Goal: Task Accomplishment & Management: Manage account settings

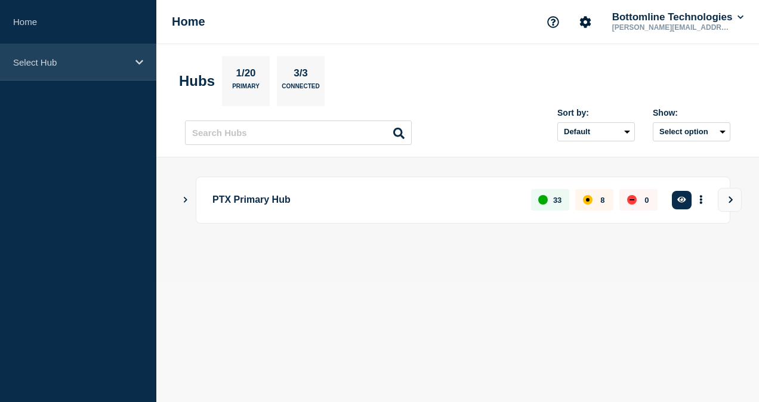
click at [85, 68] on div "Select Hub" at bounding box center [78, 62] width 156 height 36
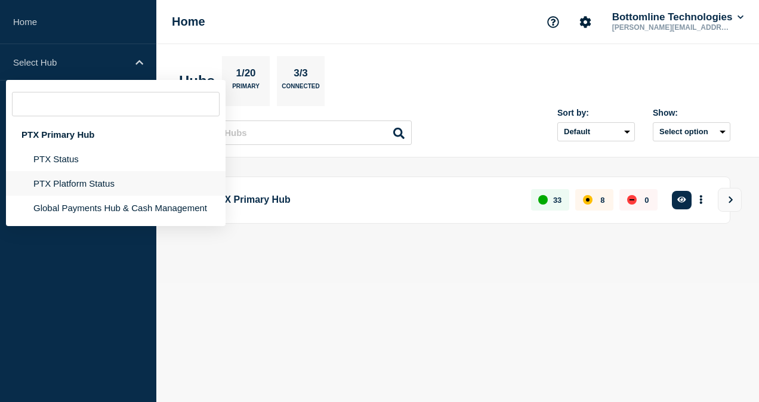
click at [90, 187] on li "PTX Platform Status" at bounding box center [116, 183] width 220 height 24
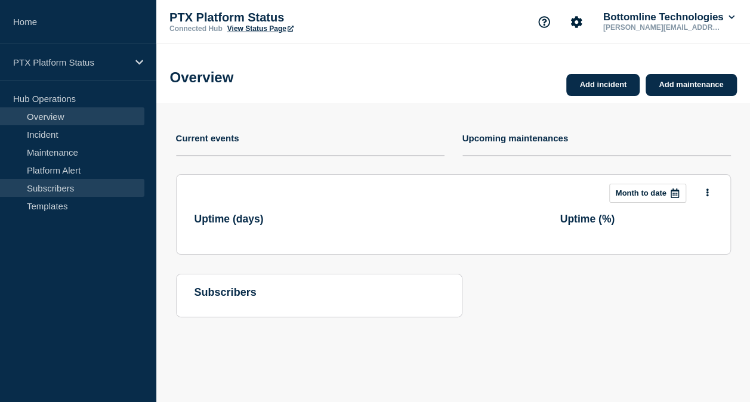
click at [85, 191] on link "Subscribers" at bounding box center [72, 188] width 144 height 18
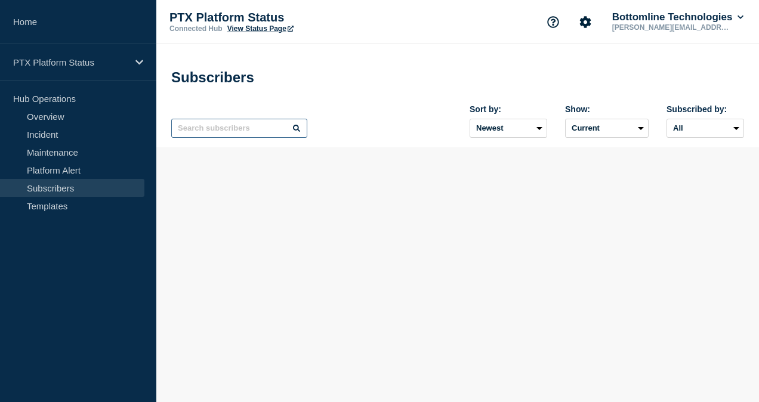
click at [214, 129] on input "text" at bounding box center [239, 128] width 136 height 19
paste input "[EMAIL_ADDRESS][DOMAIN_NAME]"
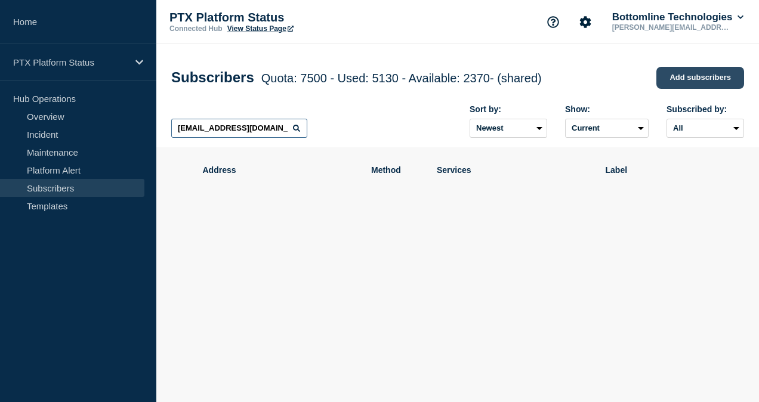
type input "[EMAIL_ADDRESS][DOMAIN_NAME]"
click at [671, 80] on link "Add subscribers" at bounding box center [701, 78] width 88 height 22
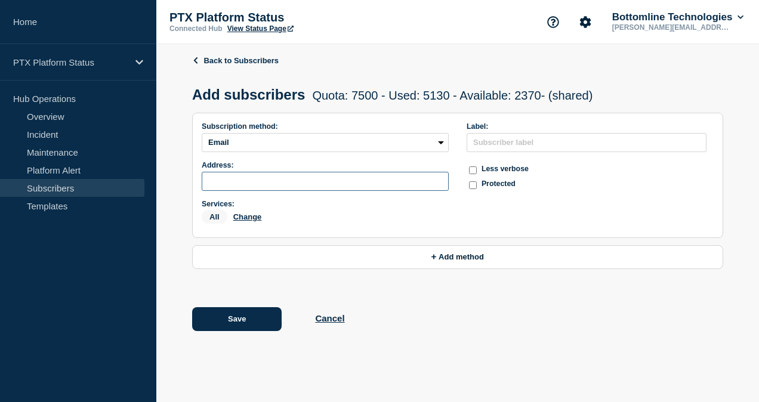
click at [276, 187] on input "subscription-address" at bounding box center [325, 181] width 247 height 19
paste input "[EMAIL_ADDRESS][DOMAIN_NAME]"
type input "[EMAIL_ADDRESS][DOMAIN_NAME]"
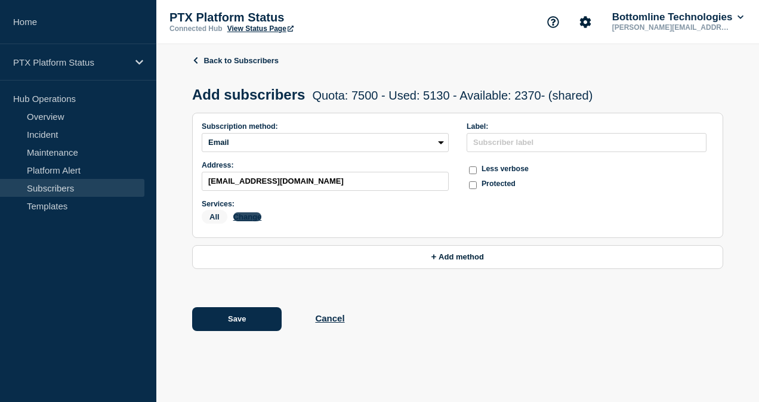
click at [253, 222] on button "Change" at bounding box center [247, 217] width 29 height 9
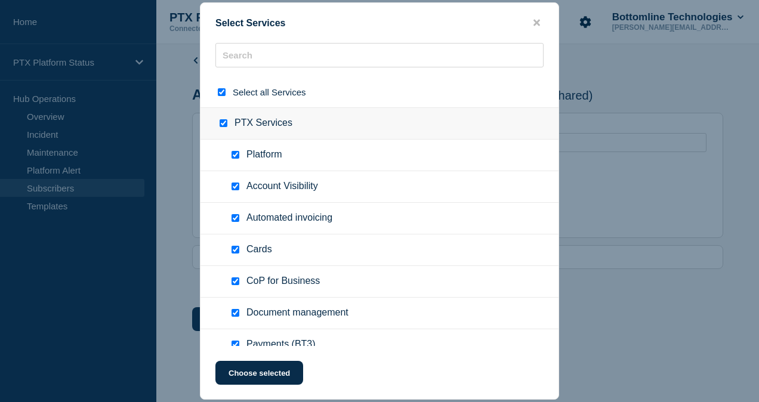
click at [222, 91] on input "select all checkbox" at bounding box center [222, 92] width 8 height 8
checkbox input "false"
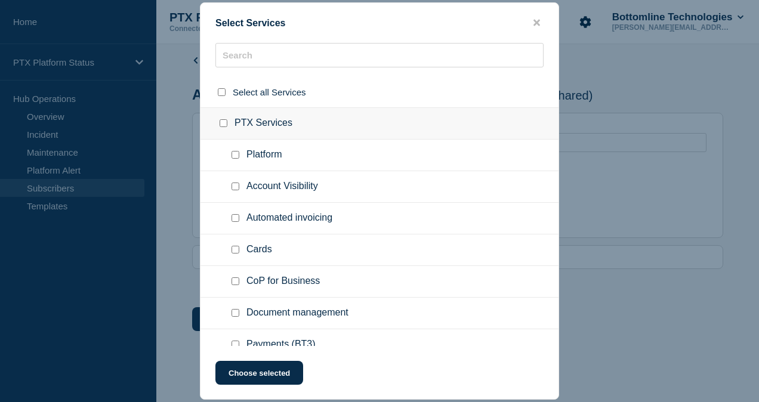
checkbox input "false"
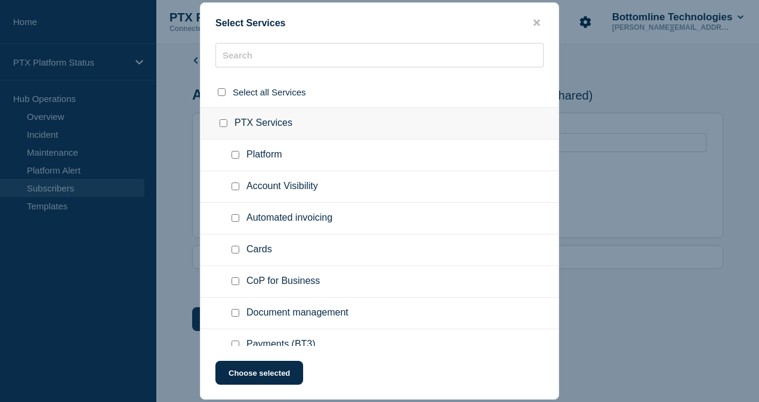
checkbox input "false"
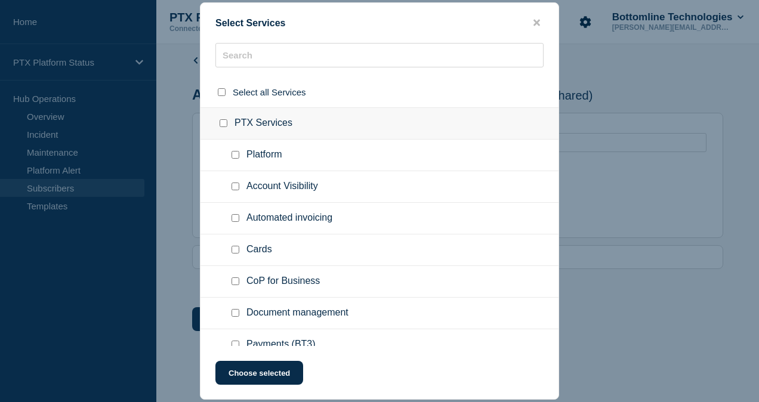
checkbox input "false"
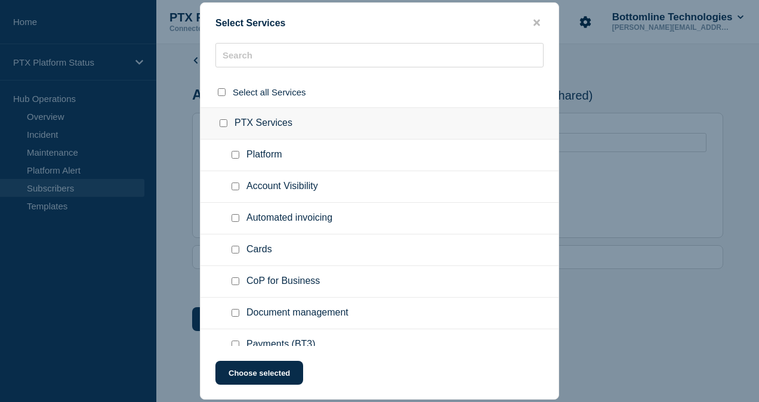
checkbox input "false"
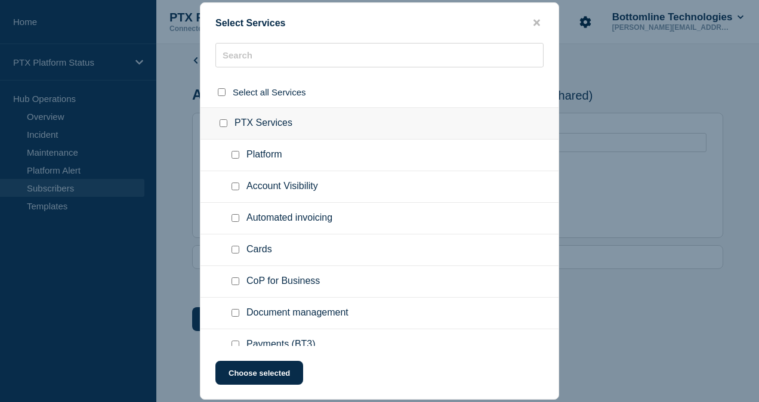
checkbox input "false"
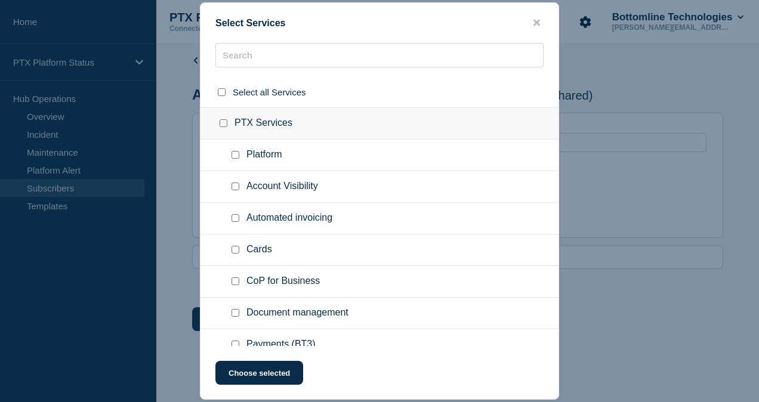
checkbox input "false"
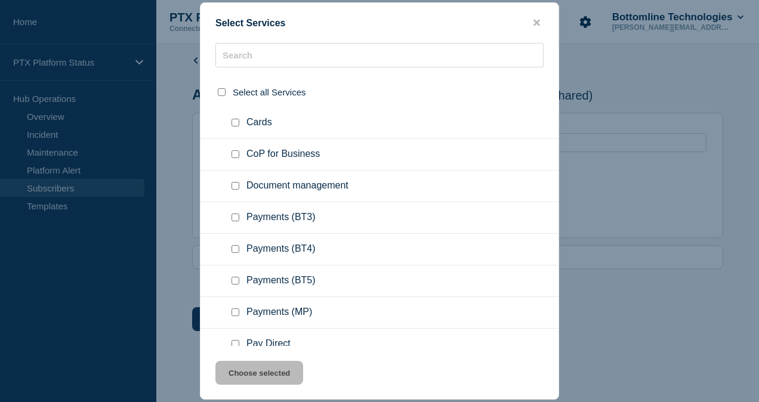
click at [236, 216] on input "Payments (BT3) checkbox" at bounding box center [236, 218] width 8 height 8
checkbox input "true"
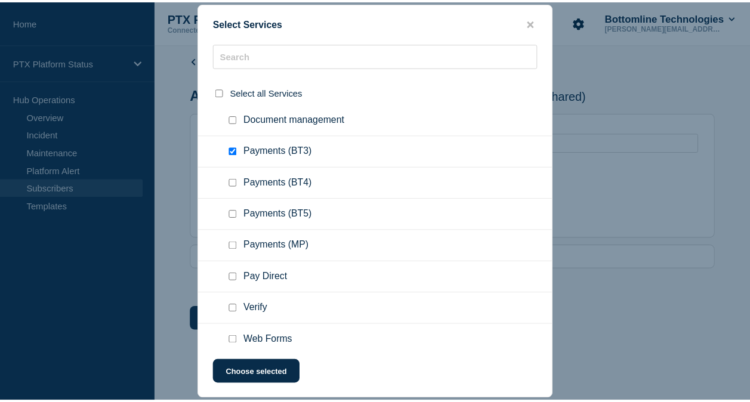
scroll to position [233, 0]
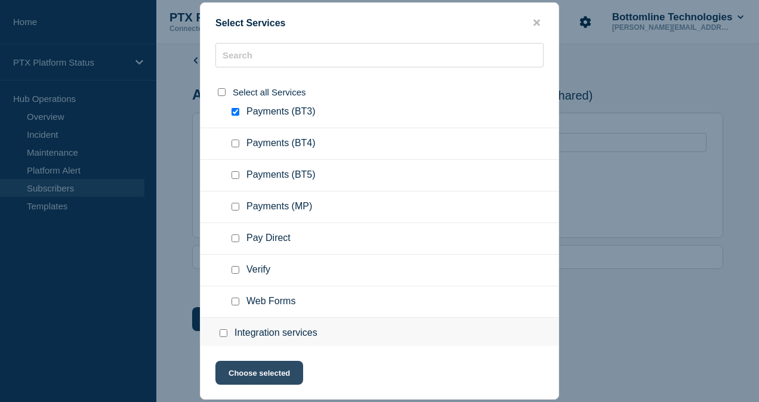
click at [276, 365] on button "Choose selected" at bounding box center [260, 373] width 88 height 24
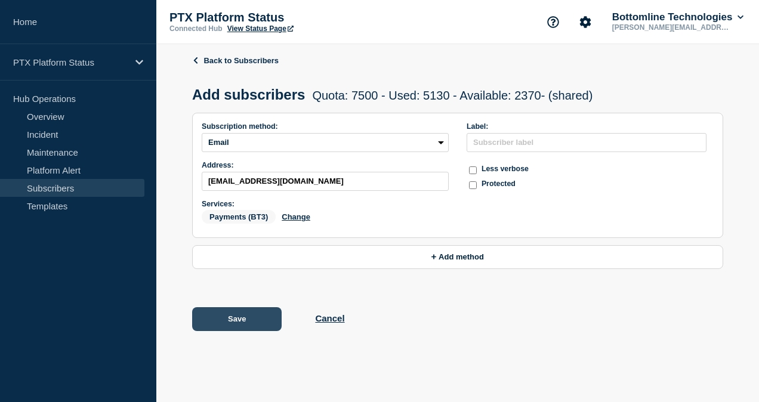
click at [253, 327] on button "Save" at bounding box center [237, 319] width 90 height 24
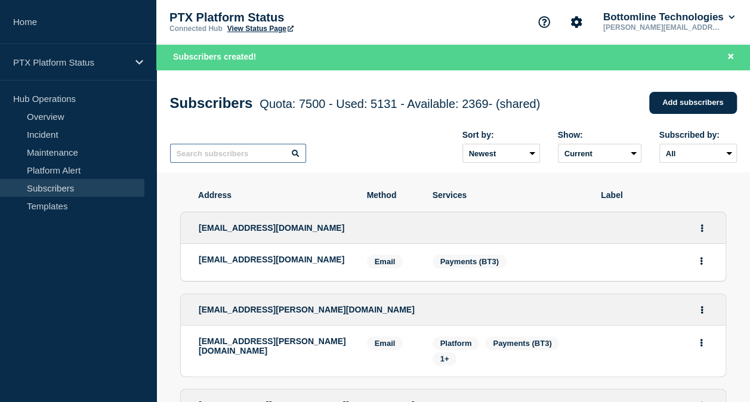
click at [210, 156] on input "text" at bounding box center [238, 153] width 136 height 19
paste input "[PERSON_NAME][EMAIL_ADDRESS][PERSON_NAME][DOMAIN_NAME]"
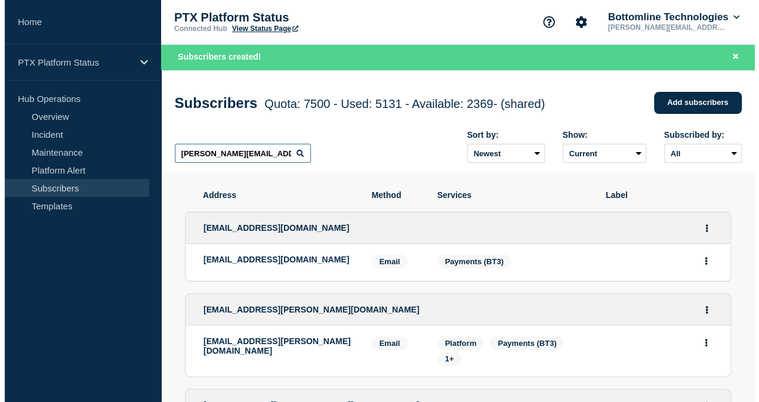
scroll to position [0, 24]
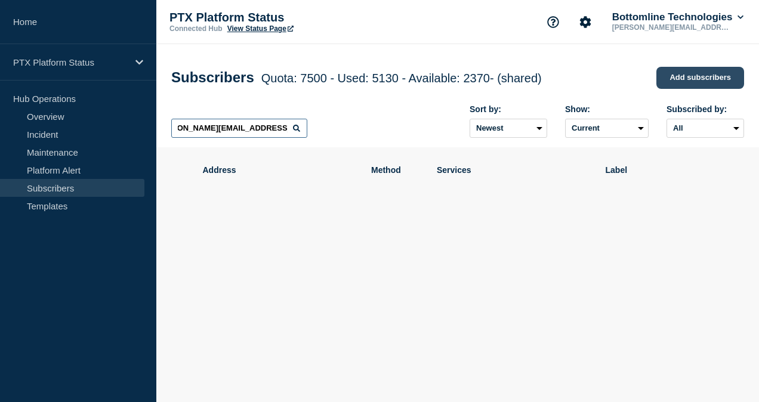
type input "[PERSON_NAME][EMAIL_ADDRESS][PERSON_NAME][DOMAIN_NAME]"
click at [686, 85] on link "Add subscribers" at bounding box center [701, 78] width 88 height 22
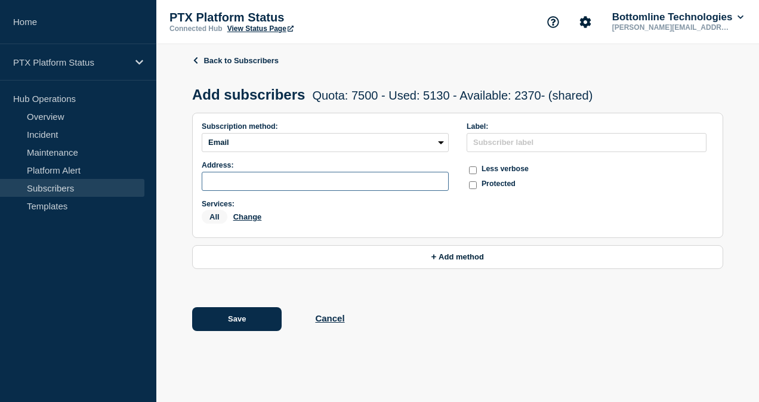
click at [266, 190] on input "subscription-address" at bounding box center [325, 181] width 247 height 19
paste input "[PERSON_NAME][EMAIL_ADDRESS][PERSON_NAME][DOMAIN_NAME]"
type input "[PERSON_NAME][EMAIL_ADDRESS][PERSON_NAME][DOMAIN_NAME]"
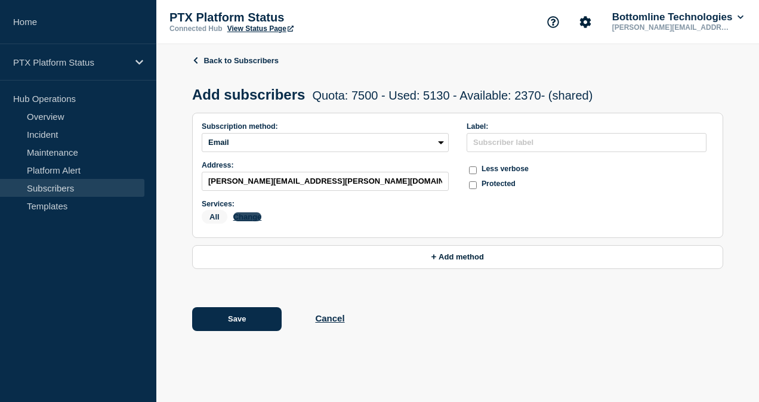
click at [248, 222] on button "Change" at bounding box center [247, 217] width 29 height 9
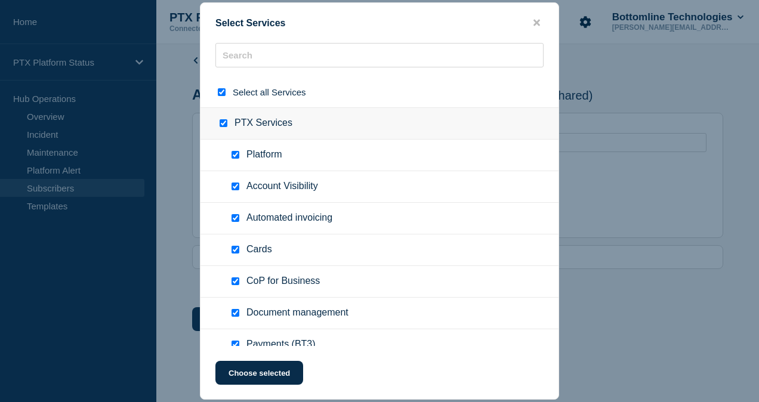
click at [222, 94] on input "select all checkbox" at bounding box center [222, 92] width 8 height 8
checkbox input "false"
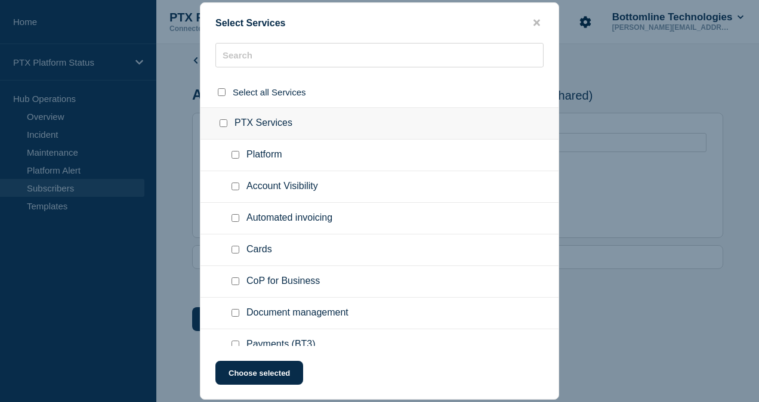
checkbox input "false"
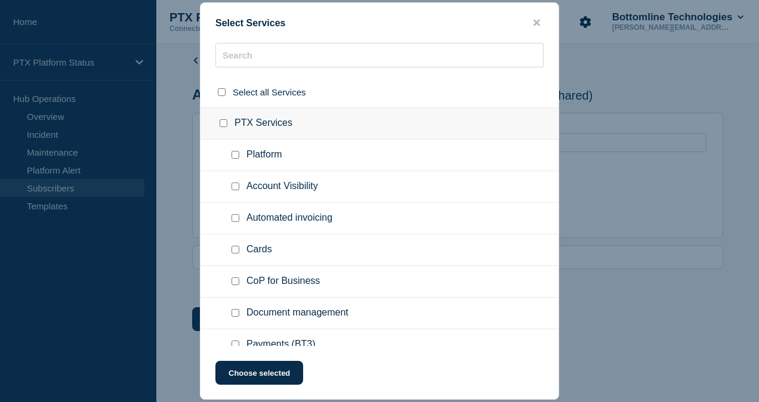
checkbox input "false"
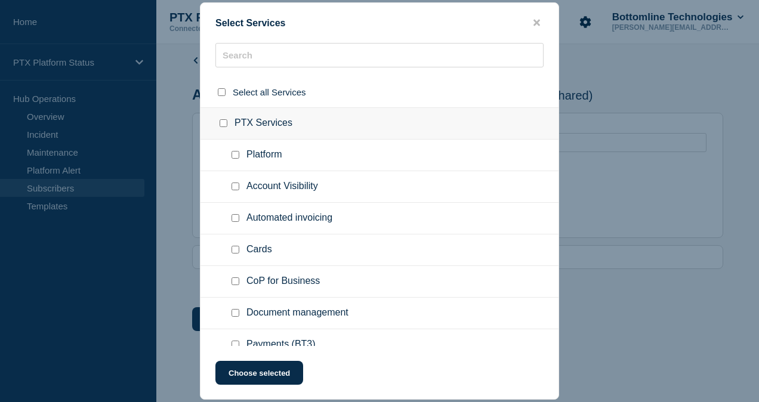
checkbox input "false"
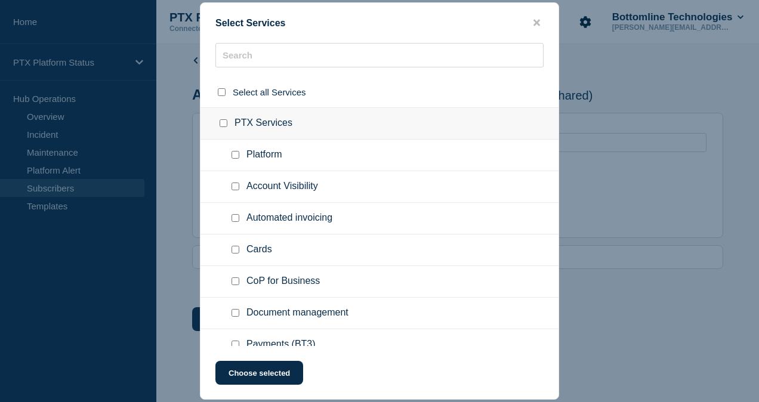
checkbox input "false"
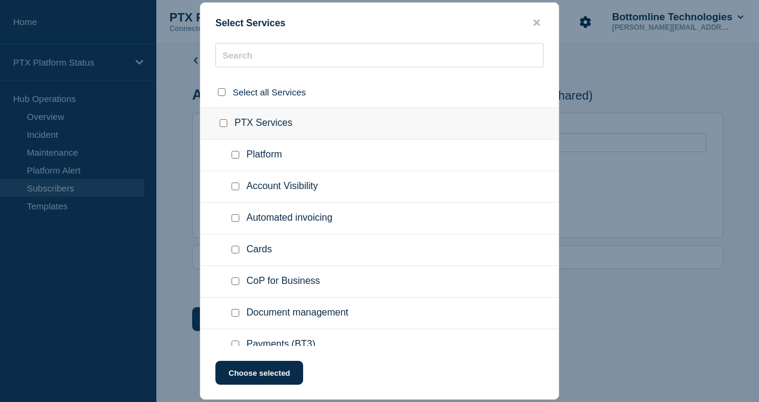
checkbox input "false"
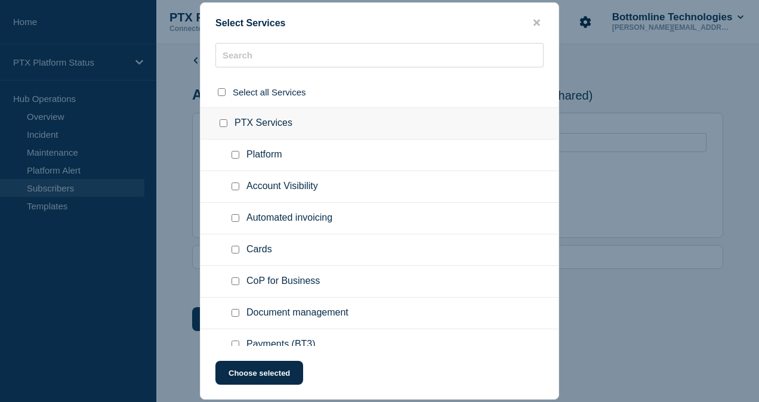
checkbox input "false"
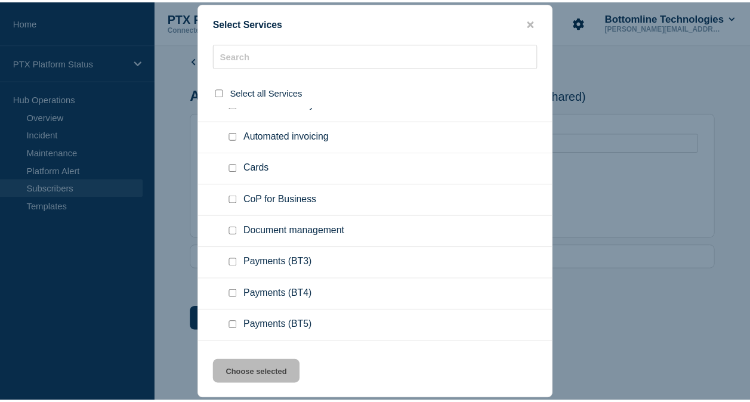
scroll to position [97, 0]
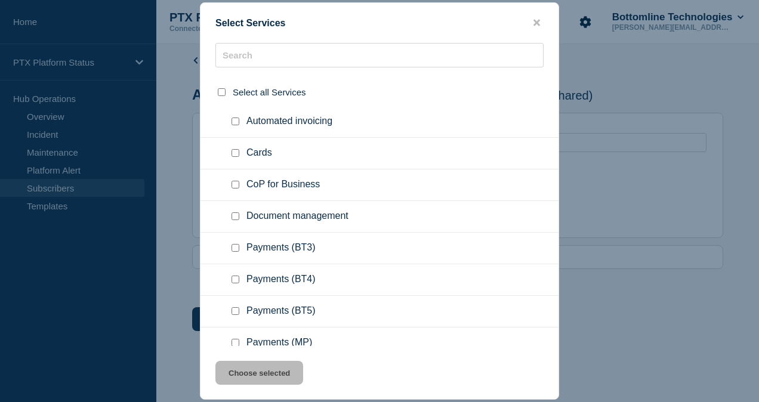
click at [233, 247] on input "Payments (BT3) checkbox" at bounding box center [236, 248] width 8 height 8
checkbox input "true"
click at [259, 369] on button "Choose selected" at bounding box center [260, 373] width 88 height 24
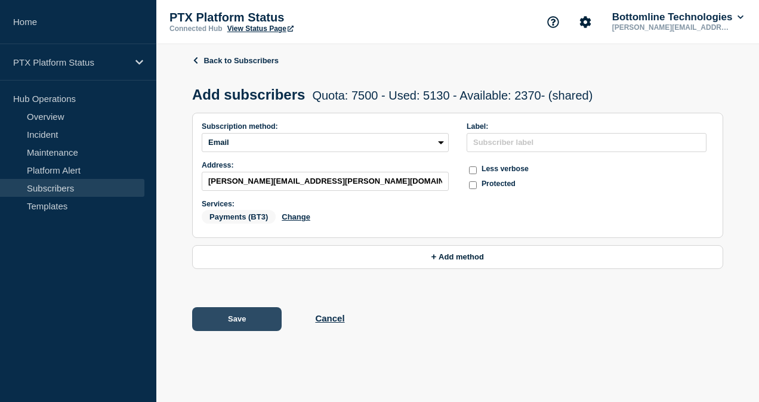
click at [242, 327] on button "Save" at bounding box center [237, 319] width 90 height 24
